Goal: Information Seeking & Learning: Learn about a topic

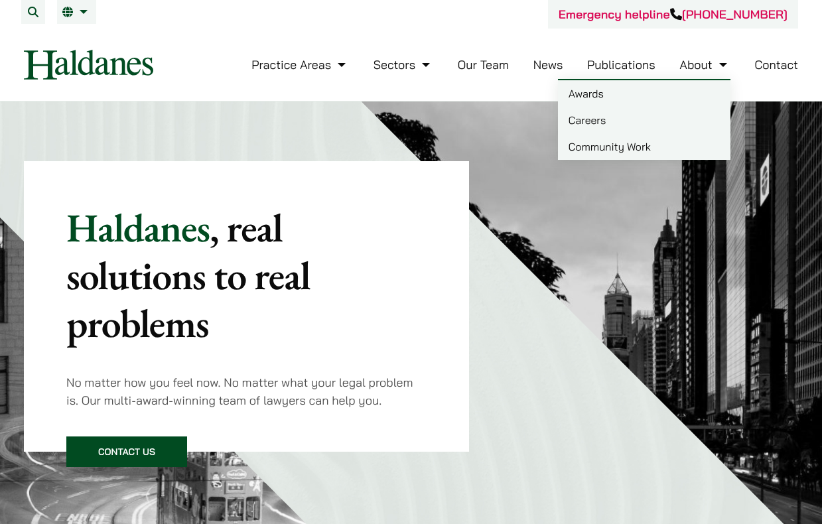
click at [690, 62] on link "About" at bounding box center [704, 64] width 50 height 15
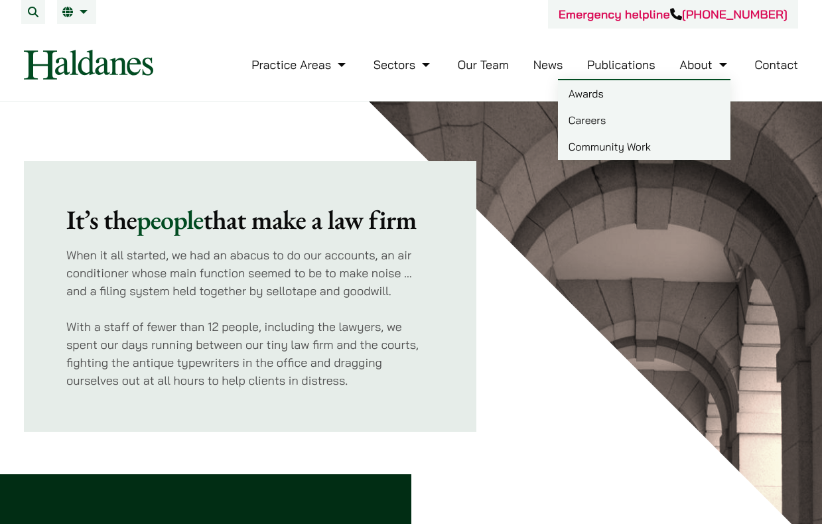
click at [606, 115] on link "Careers" at bounding box center [644, 120] width 172 height 27
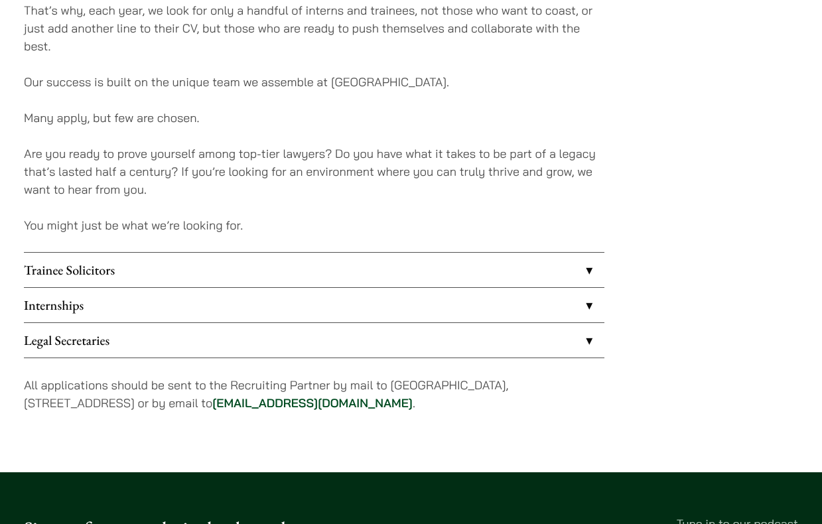
scroll to position [1013, 0]
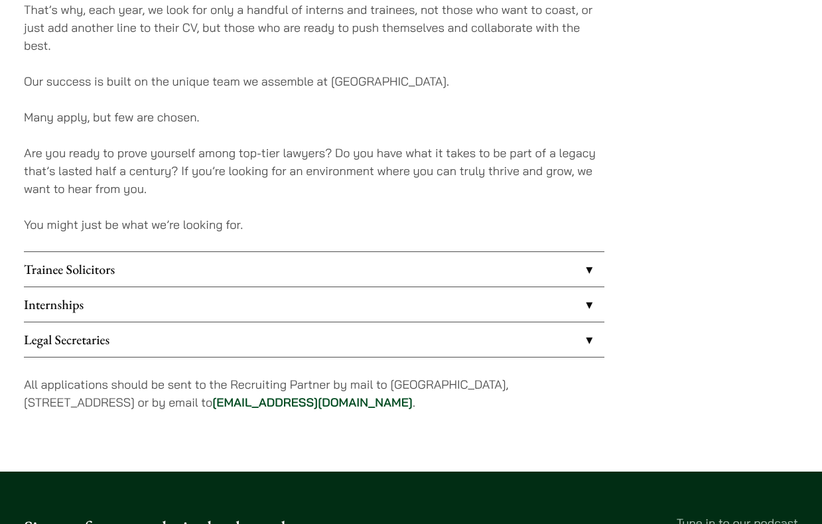
click at [144, 306] on link "Internships" at bounding box center [314, 304] width 580 height 34
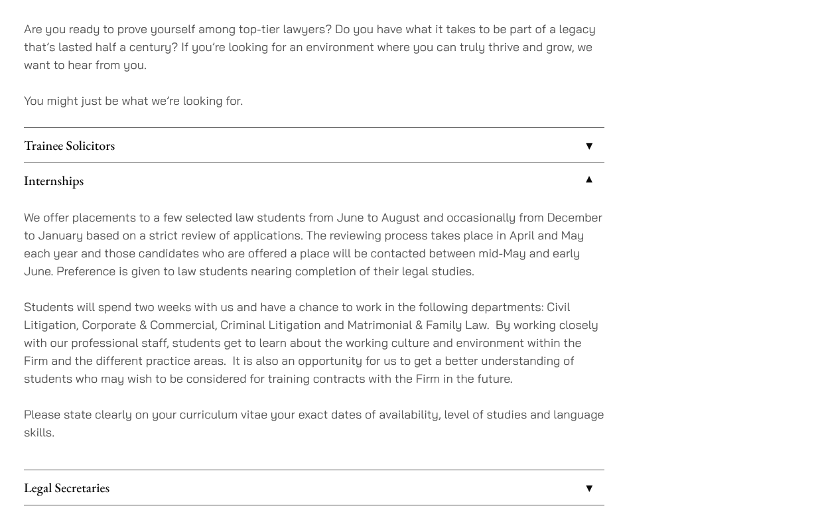
scroll to position [1138, 0]
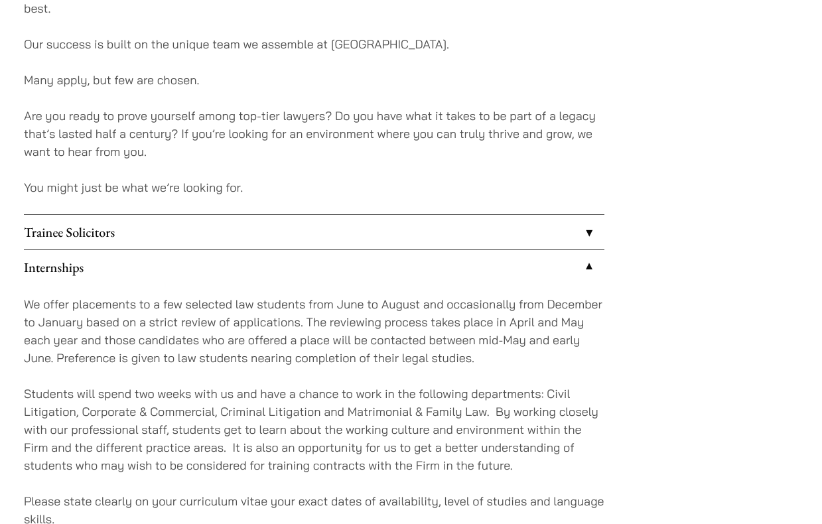
scroll to position [1013, 0]
